Goal: Information Seeking & Learning: Find specific fact

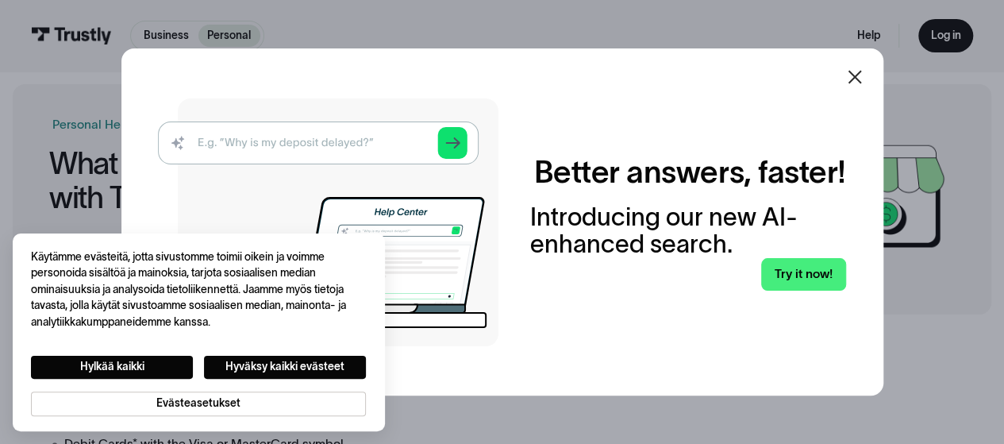
click at [874, 79] on div at bounding box center [855, 77] width 38 height 38
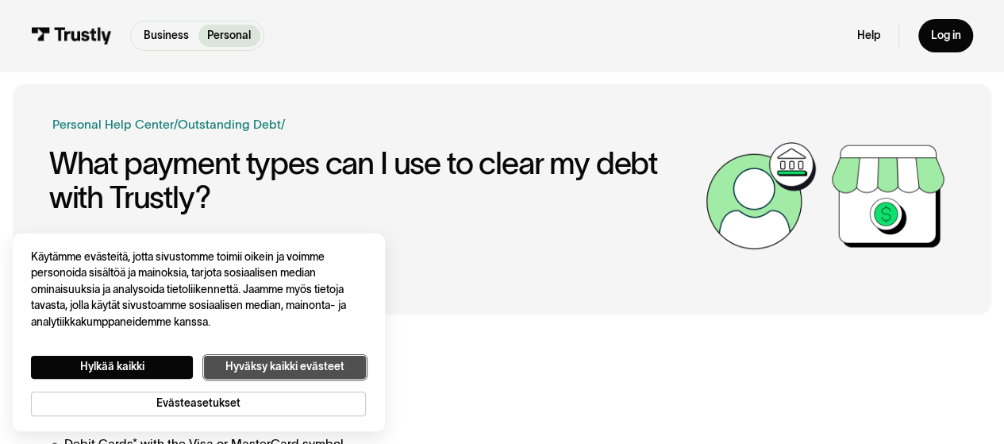
click at [284, 368] on button "Hyväksy kaikki evästeet" at bounding box center [285, 367] width 162 height 23
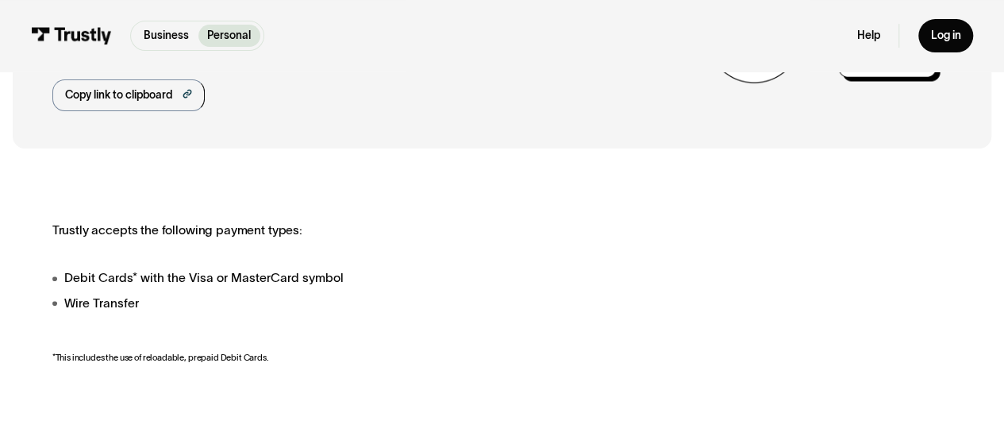
scroll to position [159, 0]
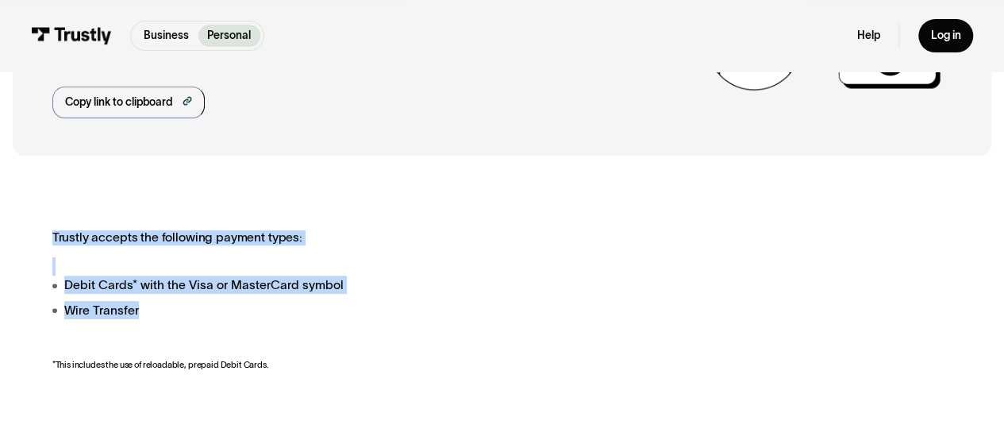
drag, startPoint x: 264, startPoint y: 314, endPoint x: 322, endPoint y: 253, distance: 84.8
click at [322, 253] on div "Trustly accepts the following payment types: Debit Cards* with the Visa or Mast…" at bounding box center [342, 301] width 580 height 142
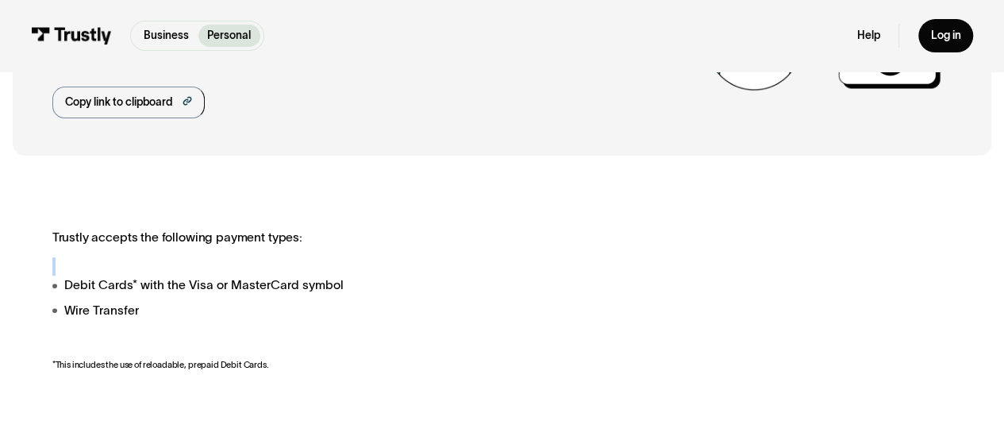
drag, startPoint x: 322, startPoint y: 253, endPoint x: 322, endPoint y: 315, distance: 62.7
click at [322, 315] on div "Trustly accepts the following payment types: Debit Cards* with the Visa or Mast…" at bounding box center [342, 301] width 580 height 142
click at [322, 315] on li "Wire Transfer" at bounding box center [342, 310] width 580 height 18
drag, startPoint x: 322, startPoint y: 315, endPoint x: 309, endPoint y: 256, distance: 60.9
click at [309, 256] on div "Trustly accepts the following payment types: Debit Cards* with the Visa or Mast…" at bounding box center [342, 301] width 580 height 142
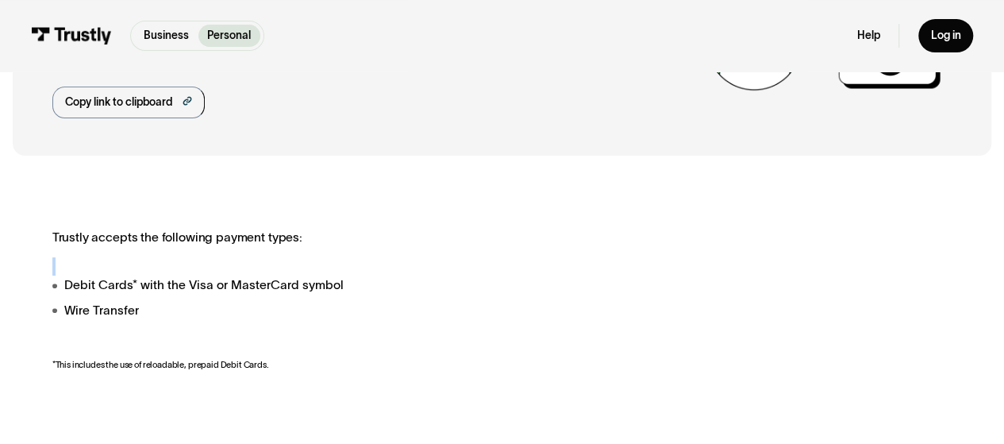
click at [309, 255] on div "Trustly accepts the following payment types: Debit Cards* with the Visa or Mast…" at bounding box center [342, 301] width 580 height 142
drag, startPoint x: 309, startPoint y: 255, endPoint x: 310, endPoint y: 310, distance: 55.6
click at [310, 310] on div "Trustly accepts the following payment types: Debit Cards* with the Visa or Mast…" at bounding box center [342, 301] width 580 height 142
click at [310, 310] on li "Wire Transfer" at bounding box center [342, 310] width 580 height 18
drag, startPoint x: 310, startPoint y: 310, endPoint x: 295, endPoint y: 253, distance: 59.9
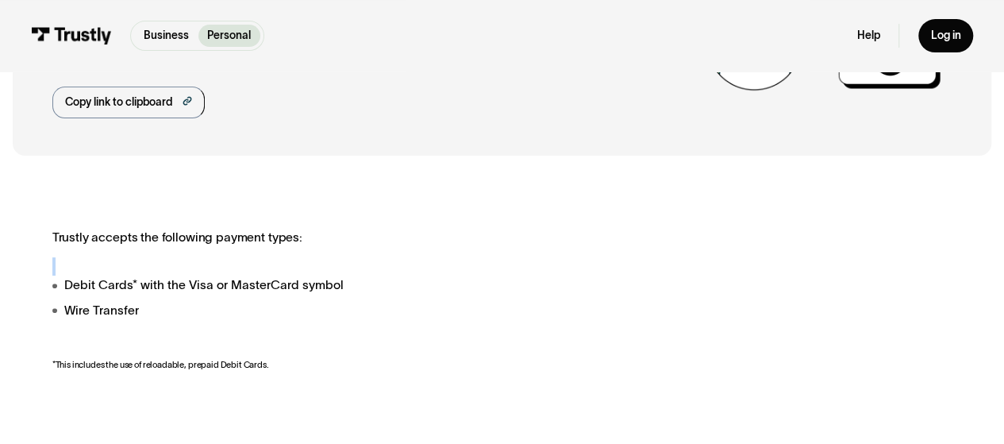
click at [295, 253] on div "Trustly accepts the following payment types: Debit Cards* with the Visa or Mast…" at bounding box center [342, 301] width 580 height 142
drag, startPoint x: 295, startPoint y: 253, endPoint x: 306, endPoint y: 317, distance: 65.1
click at [306, 317] on div "Trustly accepts the following payment types: Debit Cards* with the Visa or Mast…" at bounding box center [342, 301] width 580 height 142
click at [306, 317] on li "Wire Transfer" at bounding box center [342, 310] width 580 height 18
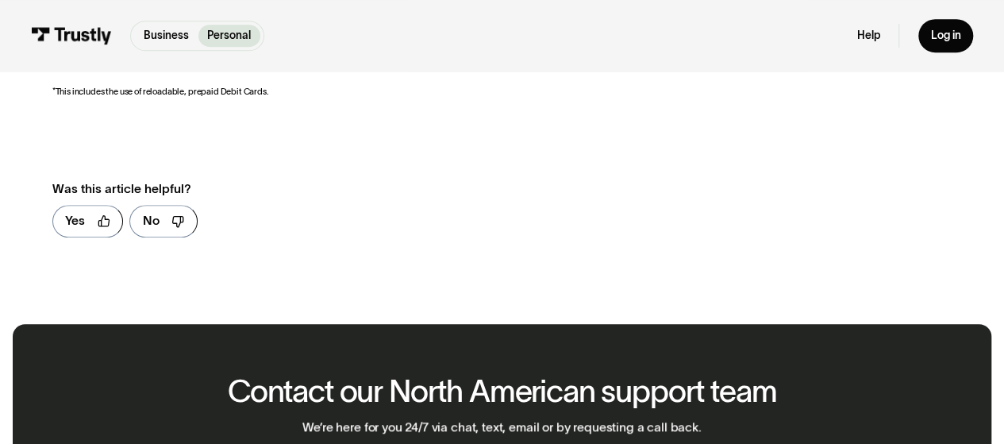
scroll to position [172, 0]
